Goal: Find specific page/section: Find specific page/section

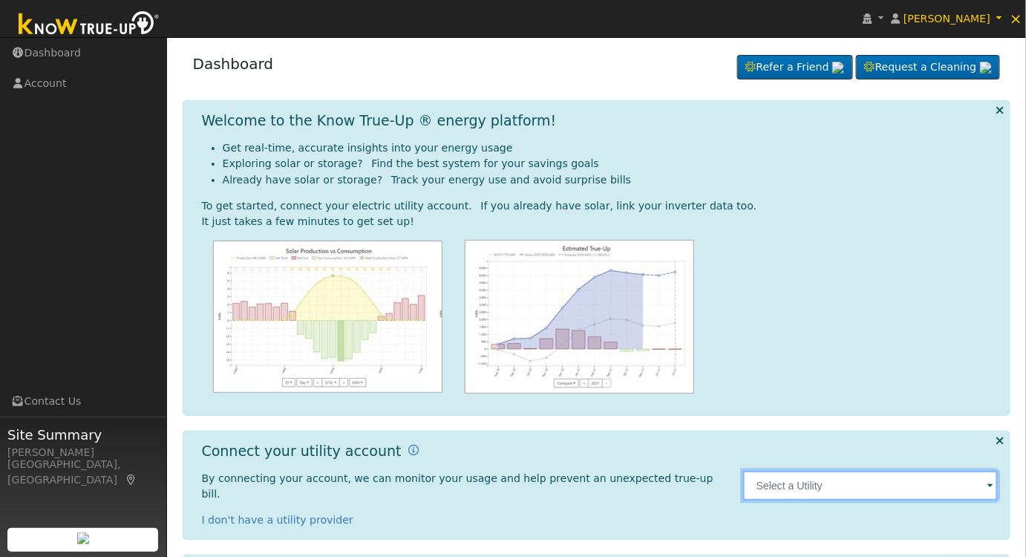
click at [829, 474] on input "text" at bounding box center [870, 486] width 255 height 30
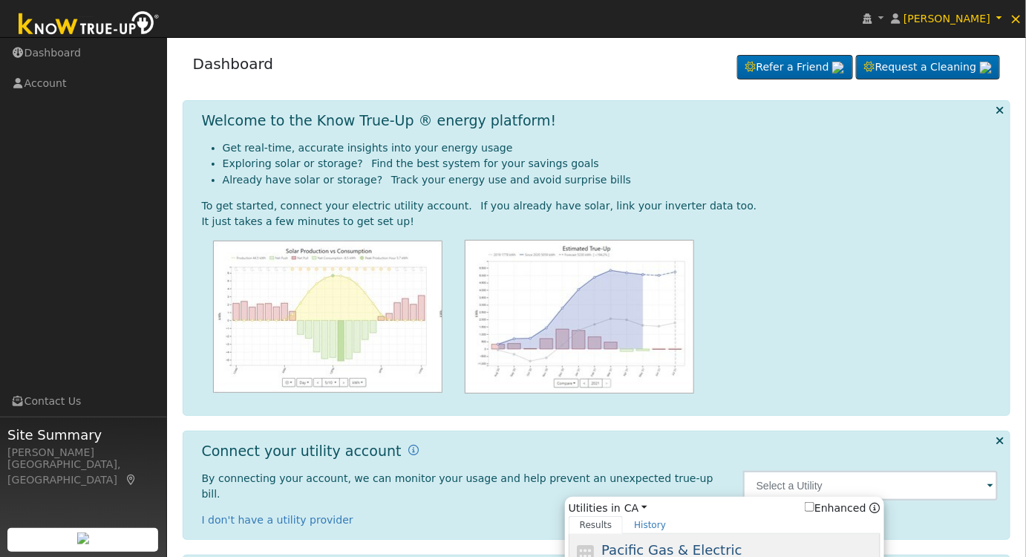
click at [652, 542] on span "Pacific Gas & Electric" at bounding box center [671, 550] width 140 height 16
type input "PG&E"
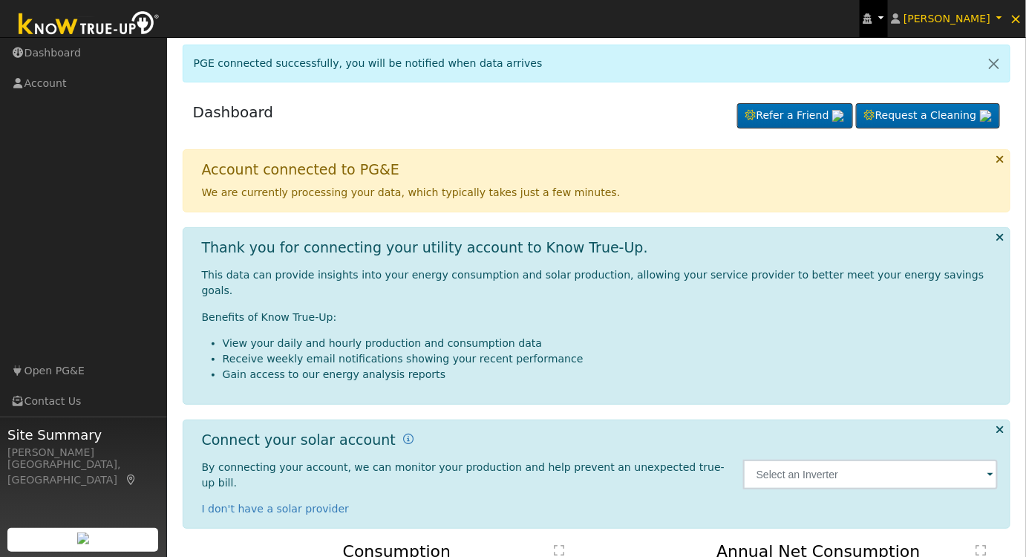
click at [879, 10] on link at bounding box center [874, 18] width 28 height 37
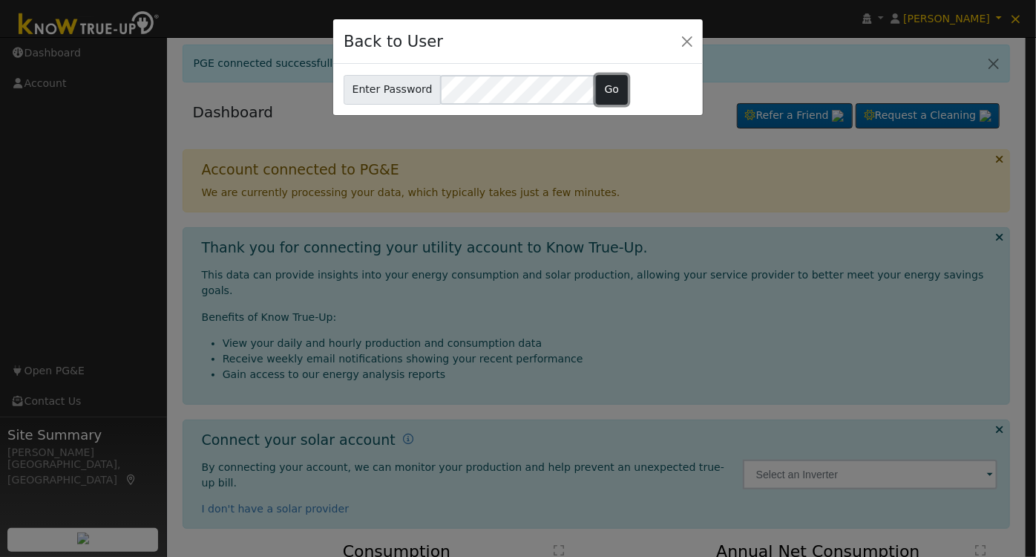
click at [607, 85] on button "Go" at bounding box center [612, 90] width 32 height 30
